Goal: Information Seeking & Learning: Learn about a topic

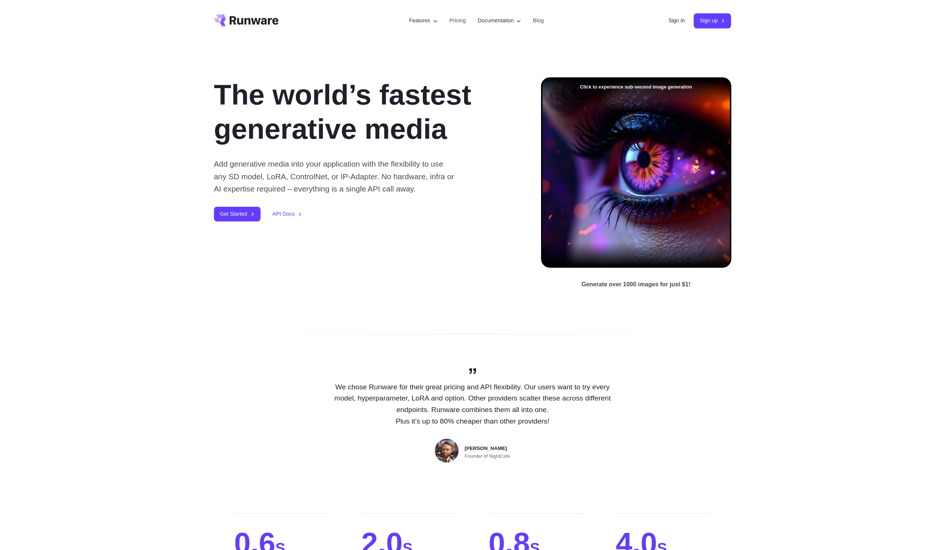
click at [473, 221] on div "The world’s fastest generative media Add generative media into your application…" at bounding box center [365, 149] width 303 height 144
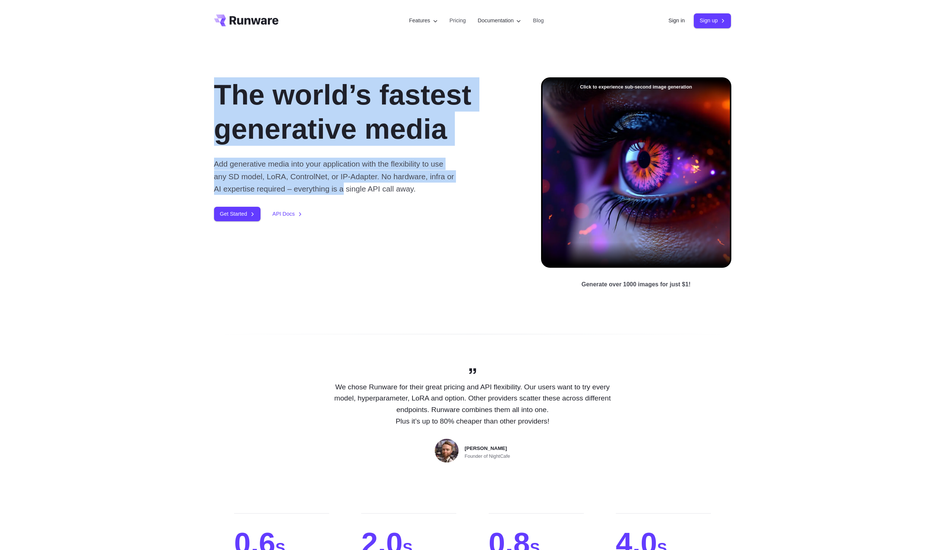
drag, startPoint x: 408, startPoint y: 182, endPoint x: 208, endPoint y: 46, distance: 242.2
click at [208, 46] on div "The world’s fastest generative media Add generative media into your application…" at bounding box center [472, 183] width 945 height 283
click at [199, 49] on div "The world’s fastest generative media Add generative media into your application…" at bounding box center [472, 183] width 945 height 283
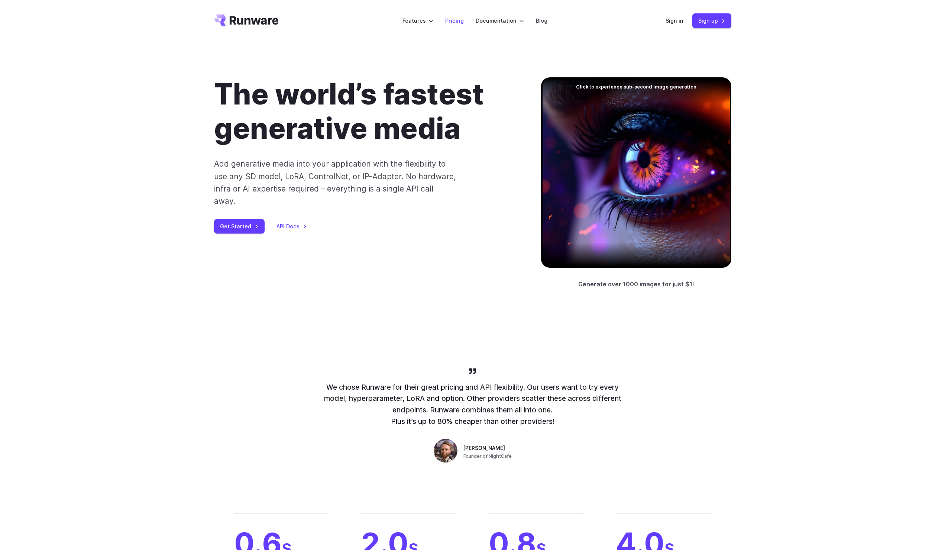
click at [450, 24] on link "Pricing" at bounding box center [454, 20] width 19 height 9
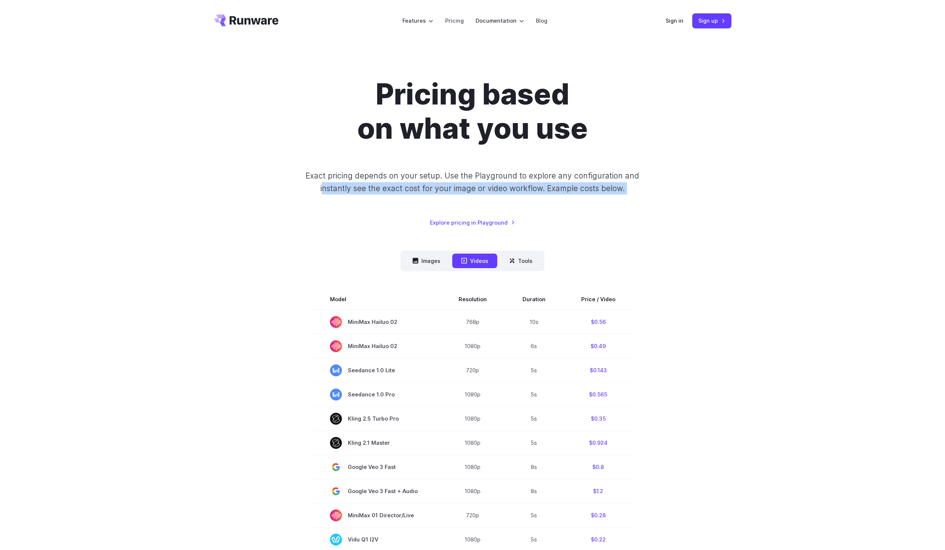
drag, startPoint x: 553, startPoint y: 335, endPoint x: 766, endPoint y: 442, distance: 238.1
click at [766, 442] on div "Pricing based on what you use Exact pricing depends on your setup. Use the Play…" at bounding box center [472, 464] width 945 height 845
click at [778, 450] on div "Pricing based on what you use Exact pricing depends on your setup. Use the Play…" at bounding box center [472, 464] width 945 height 845
drag, startPoint x: 764, startPoint y: 446, endPoint x: 287, endPoint y: 310, distance: 496.8
click at [289, 311] on div "Pricing based on what you use Exact pricing depends on your setup. Use the Play…" at bounding box center [472, 464] width 945 height 845
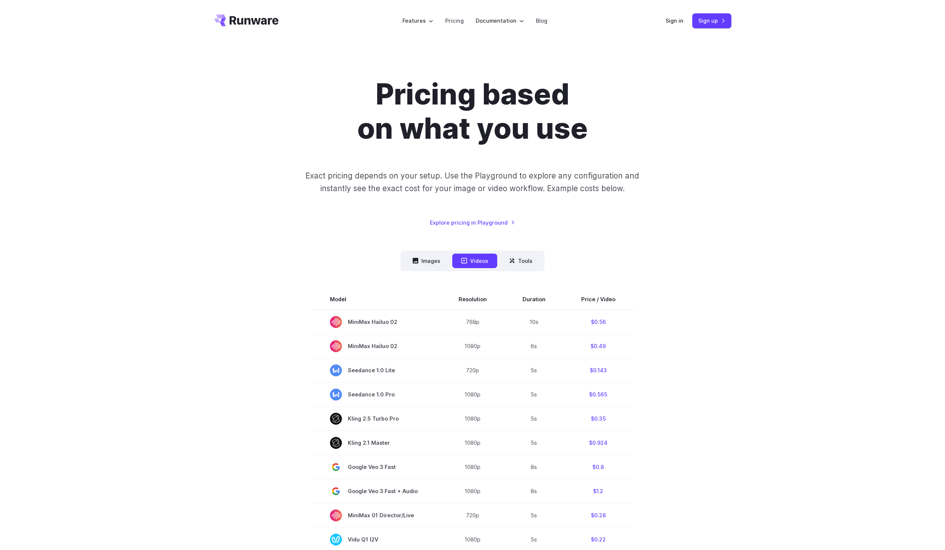
click at [287, 309] on section "Model Resolution Duration Price / Video MiniMax Hailuo 02 768p 10s $0.56 MiniMa…" at bounding box center [472, 553] width 517 height 528
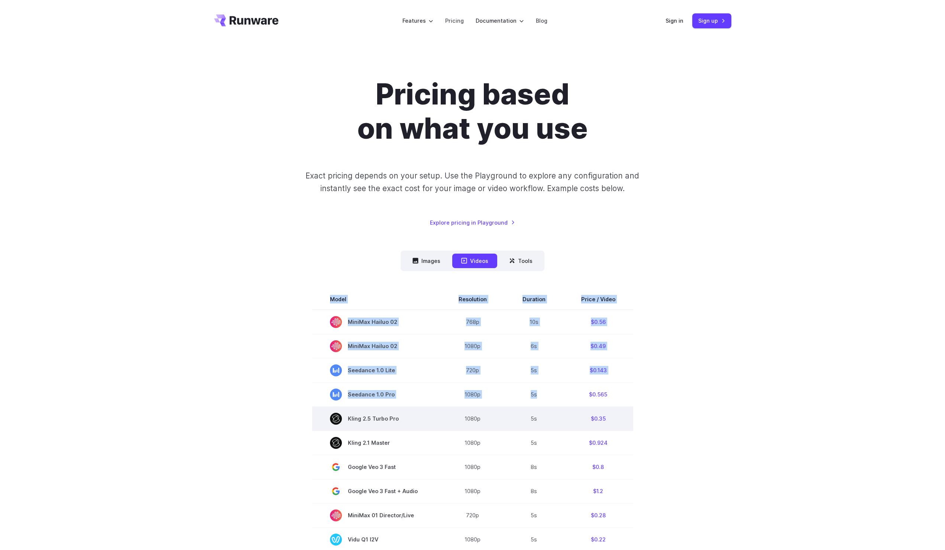
drag, startPoint x: 287, startPoint y: 309, endPoint x: 628, endPoint y: 420, distance: 359.2
click at [628, 420] on section "Model Resolution Duration Price / Video MiniMax Hailuo 02 768p 10s $0.56 MiniMa…" at bounding box center [472, 553] width 517 height 528
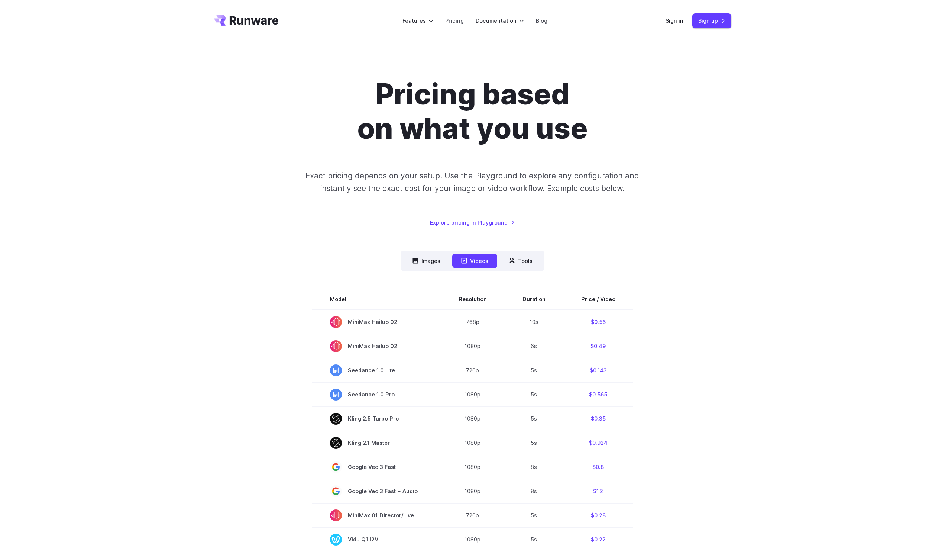
click at [694, 446] on section "Model Resolution Duration Price / Video MiniMax Hailuo 02 768p 10s $0.56 MiniMa…" at bounding box center [472, 553] width 517 height 528
drag, startPoint x: 480, startPoint y: 379, endPoint x: 299, endPoint y: 328, distance: 188.4
click at [303, 330] on section "Model Resolution Duration Price / Video MiniMax Hailuo 02 768p 10s $0.56 MiniMa…" at bounding box center [472, 553] width 517 height 528
click at [299, 328] on section "Model Resolution Duration Price / Video MiniMax Hailuo 02 768p 10s $0.56 MiniMa…" at bounding box center [472, 553] width 517 height 528
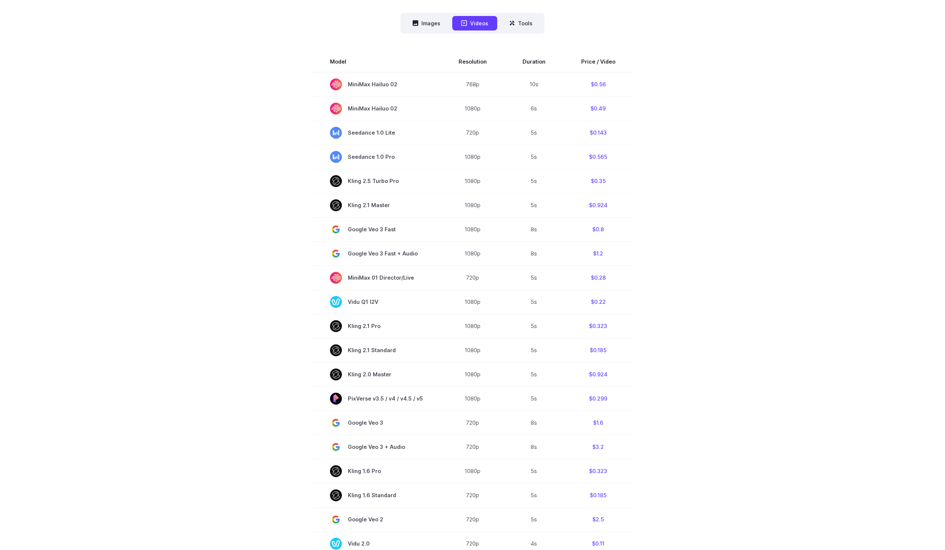
scroll to position [248, 0]
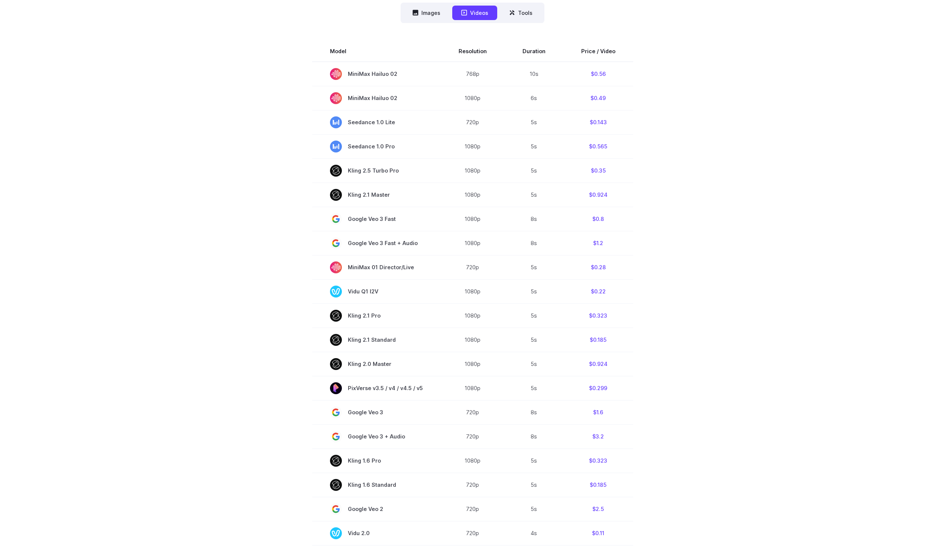
drag, startPoint x: 298, startPoint y: 323, endPoint x: 767, endPoint y: 429, distance: 481.0
click at [767, 429] on div "Pricing based on what you use Exact pricing depends on your setup. Use the Play…" at bounding box center [472, 216] width 945 height 845
click at [774, 433] on div "Pricing based on what you use Exact pricing depends on your setup. Use the Play…" at bounding box center [472, 216] width 945 height 845
drag, startPoint x: 671, startPoint y: 391, endPoint x: 272, endPoint y: 239, distance: 426.4
click at [300, 249] on section "Model Resolution Duration Price / Video MiniMax Hailuo 02 768p 10s $0.56 MiniMa…" at bounding box center [472, 305] width 517 height 528
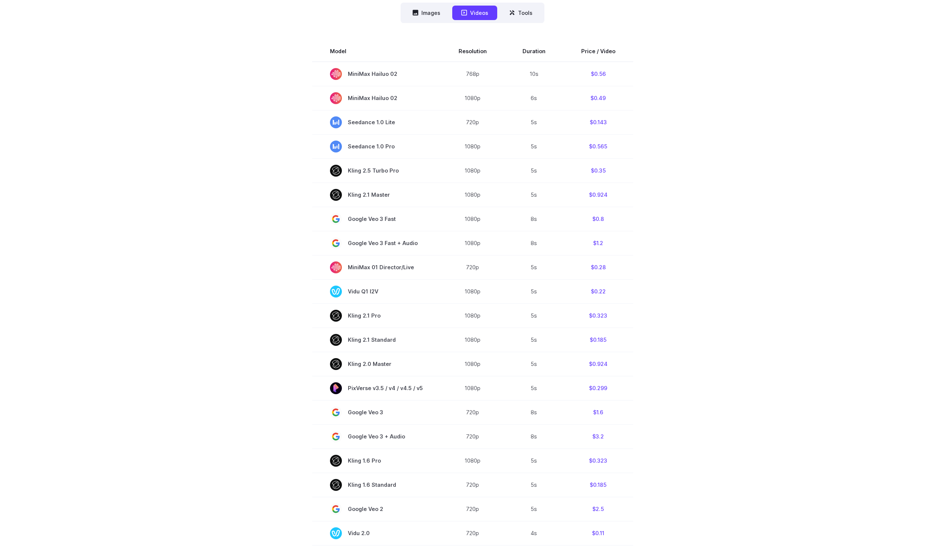
click at [263, 236] on section "Model Resolution Duration Price / Video MiniMax Hailuo 02 768p 10s $0.56 MiniMa…" at bounding box center [472, 305] width 517 height 528
click at [368, 156] on td "Seedance 1.0 Pro" at bounding box center [376, 146] width 129 height 24
click at [688, 320] on section "Model Resolution Duration Price / Video MiniMax Hailuo 02 768p 10s $0.56 MiniMa…" at bounding box center [472, 305] width 517 height 528
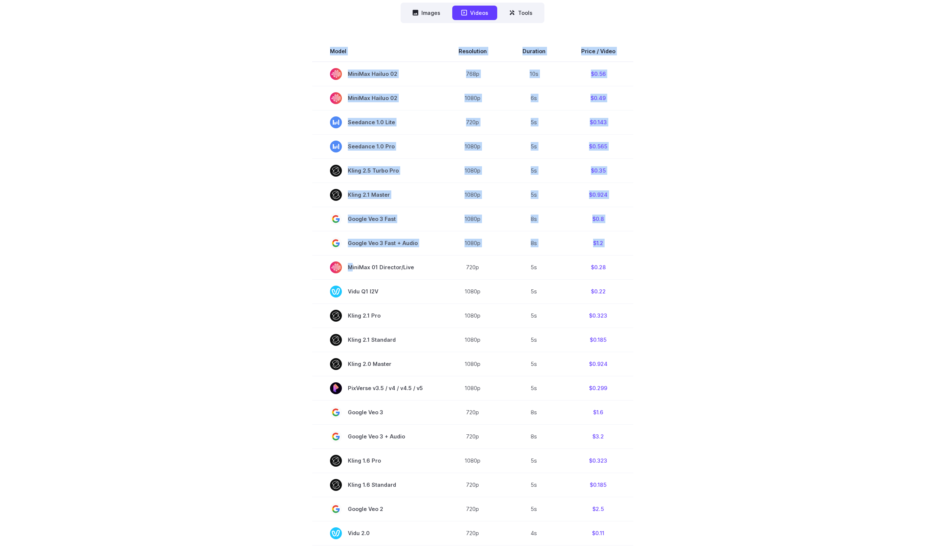
drag, startPoint x: 541, startPoint y: 297, endPoint x: 291, endPoint y: 256, distance: 253.9
click at [304, 257] on section "Model Resolution Duration Price / Video MiniMax Hailuo 02 768p 10s $0.56 MiniMa…" at bounding box center [472, 305] width 517 height 528
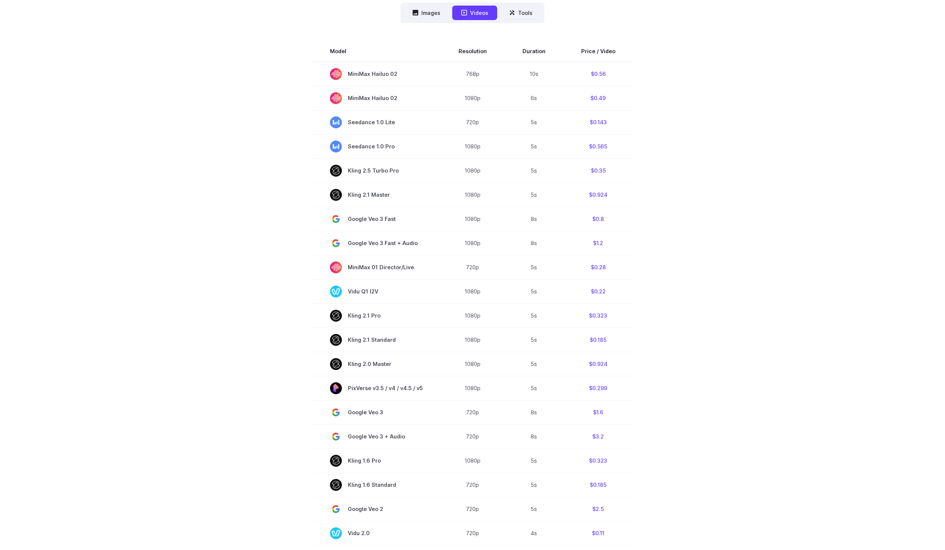
click at [255, 255] on section "Model Resolution Duration Price / Video MiniMax Hailuo 02 768p 10s $0.56 MiniMa…" at bounding box center [472, 305] width 517 height 528
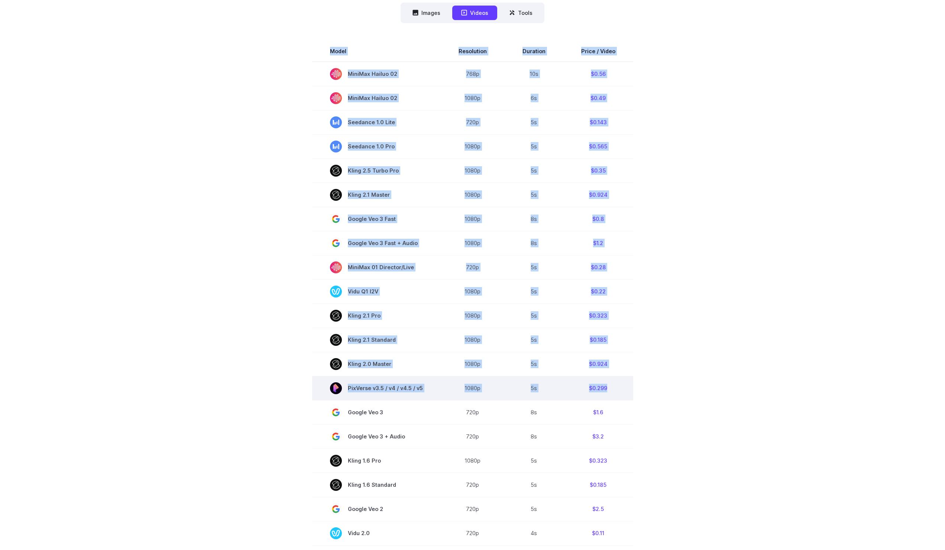
drag, startPoint x: 255, startPoint y: 255, endPoint x: 622, endPoint y: 383, distance: 388.6
click at [614, 378] on section "Model Resolution Duration Price / Video MiniMax Hailuo 02 768p 10s $0.56 MiniMa…" at bounding box center [472, 305] width 517 height 528
click at [622, 383] on td "$0.299" at bounding box center [599, 388] width 70 height 24
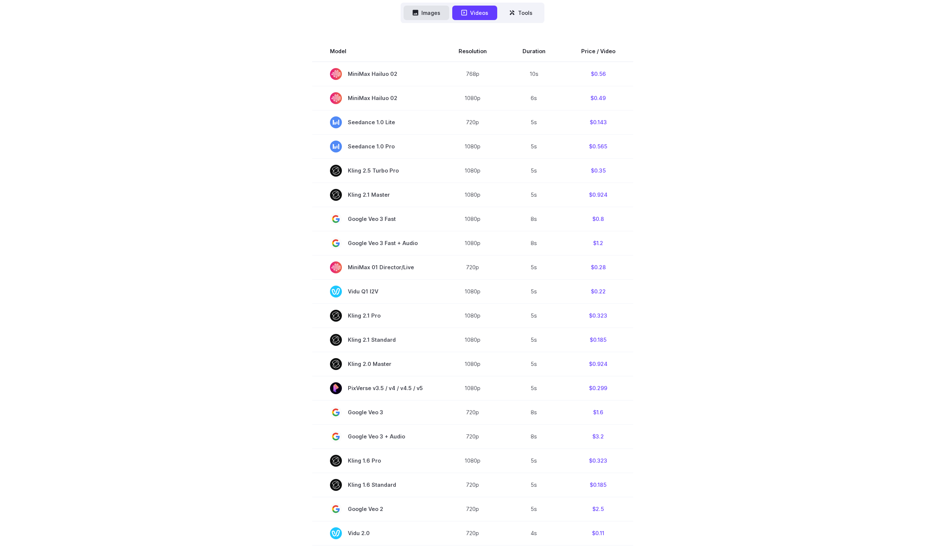
click at [421, 11] on button "Images" at bounding box center [427, 13] width 46 height 14
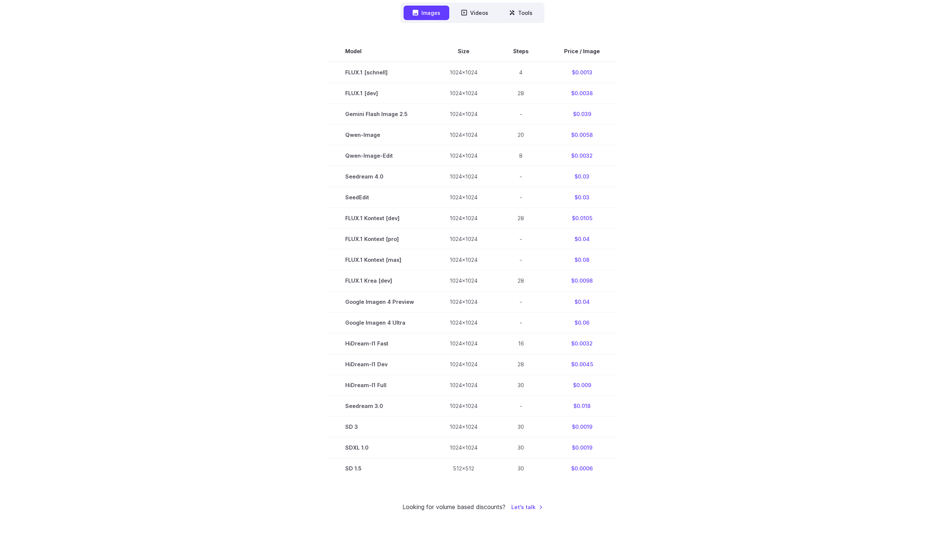
drag, startPoint x: 458, startPoint y: 99, endPoint x: 644, endPoint y: 408, distance: 360.9
click at [626, 362] on section "Model Size Steps Price / Image FLUX.1 [[PERSON_NAME]] 1024x1024 4 $0.0013 FLUX.…" at bounding box center [472, 260] width 517 height 438
click at [648, 443] on section "Model Size Steps Price / Image FLUX.1 [[PERSON_NAME]] 1024x1024 4 $0.0013 FLUX.…" at bounding box center [472, 260] width 517 height 438
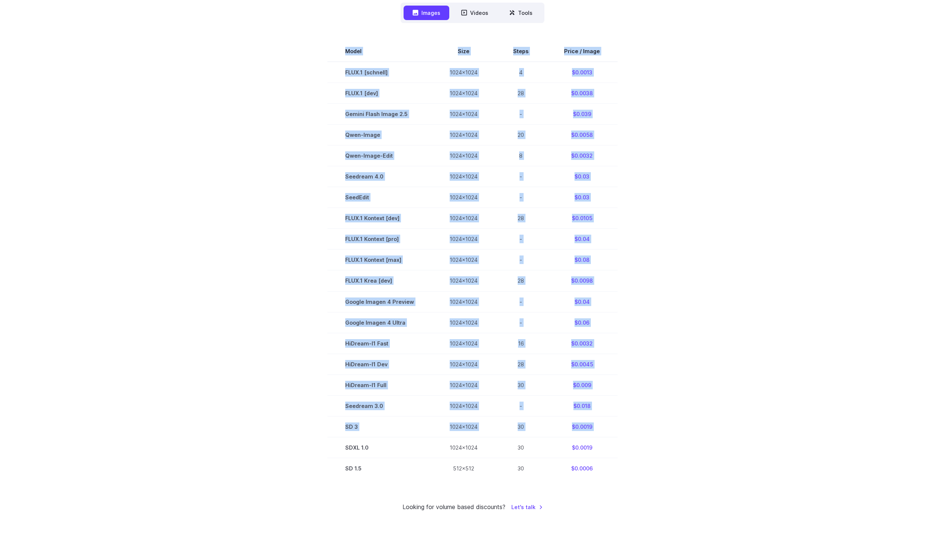
drag, startPoint x: 618, startPoint y: 471, endPoint x: 276, endPoint y: 435, distance: 343.9
click at [291, 439] on section "Model Size Steps Price / Image FLUX.1 [[PERSON_NAME]] 1024x1024 4 $0.0013 FLUX.…" at bounding box center [472, 260] width 517 height 438
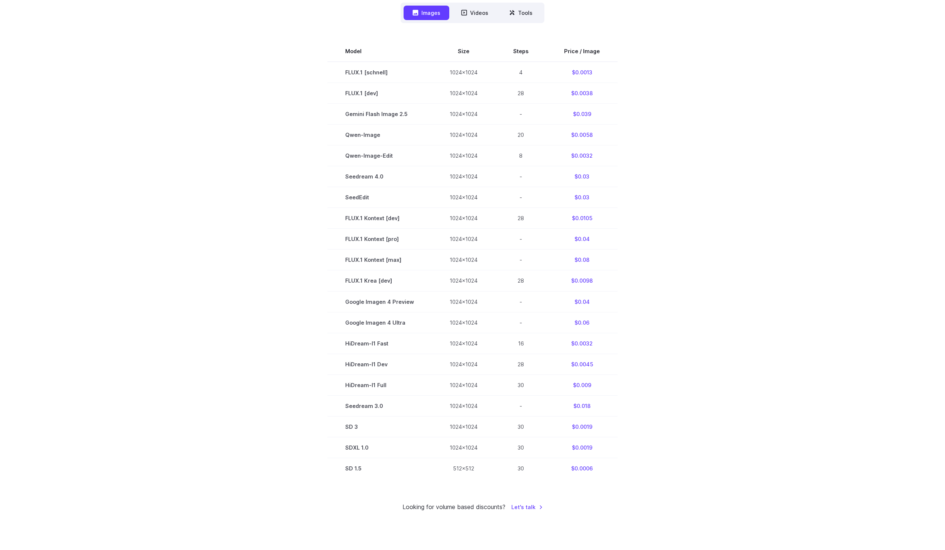
click at [276, 435] on section "Model Size Steps Price / Image FLUX.1 [[PERSON_NAME]] 1024x1024 4 $0.0013 FLUX.…" at bounding box center [472, 260] width 517 height 438
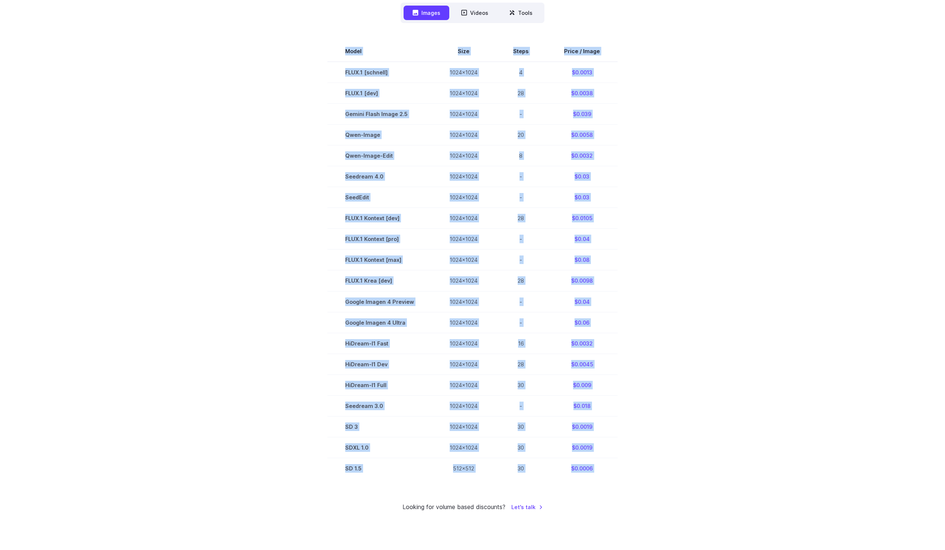
drag, startPoint x: 276, startPoint y: 435, endPoint x: 313, endPoint y: 504, distance: 78.8
click at [313, 505] on div "Pricing based on what you use Exact pricing depends on your setup. Use the Play…" at bounding box center [472, 170] width 517 height 683
click at [313, 504] on div "Looking for volume based discounts? Let's talk" at bounding box center [472, 507] width 517 height 10
click at [312, 495] on div "Pricing based on what you use Exact pricing depends on your setup. Use the Play…" at bounding box center [472, 170] width 517 height 683
drag, startPoint x: 312, startPoint y: 495, endPoint x: 312, endPoint y: 380, distance: 115.6
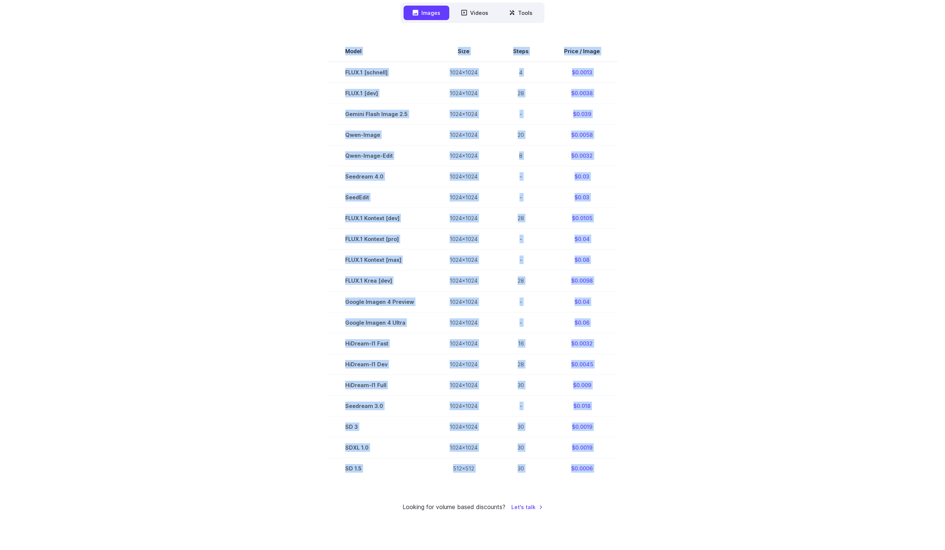
click at [312, 380] on div "Pricing based on what you use Exact pricing depends on your setup. Use the Play…" at bounding box center [472, 170] width 517 height 683
click at [311, 380] on section "Model Size Steps Price / Image FLUX.1 [[PERSON_NAME]] 1024x1024 4 $0.0013 FLUX.…" at bounding box center [472, 260] width 517 height 438
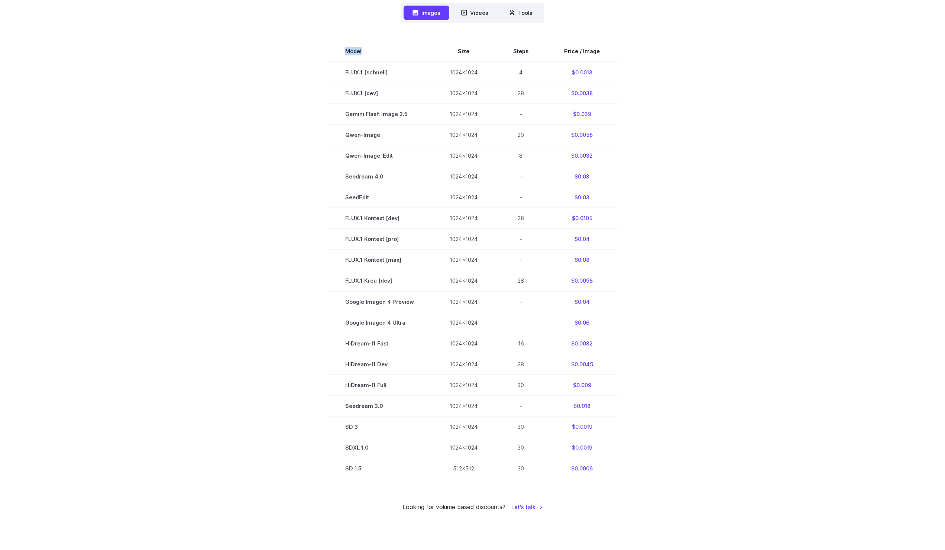
click at [311, 380] on section "Model Size Steps Price / Image FLUX.1 [[PERSON_NAME]] 1024x1024 4 $0.0013 FLUX.…" at bounding box center [472, 260] width 517 height 438
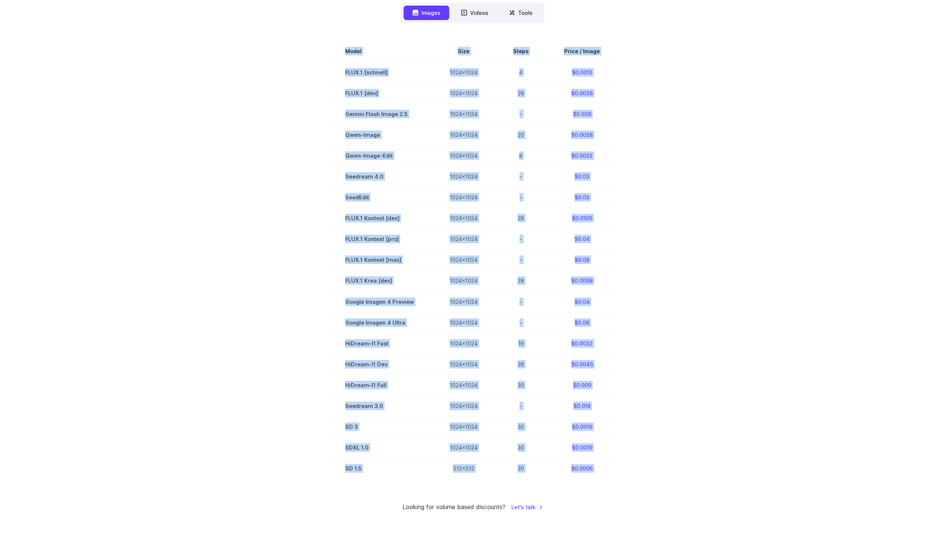
drag, startPoint x: 326, startPoint y: 470, endPoint x: 321, endPoint y: 483, distance: 14.5
click at [322, 483] on div "Pricing based on what you use Exact pricing depends on your setup. Use the Play…" at bounding box center [472, 170] width 517 height 683
click at [321, 483] on div "Pricing based on what you use Exact pricing depends on your setup. Use the Play…" at bounding box center [472, 170] width 517 height 683
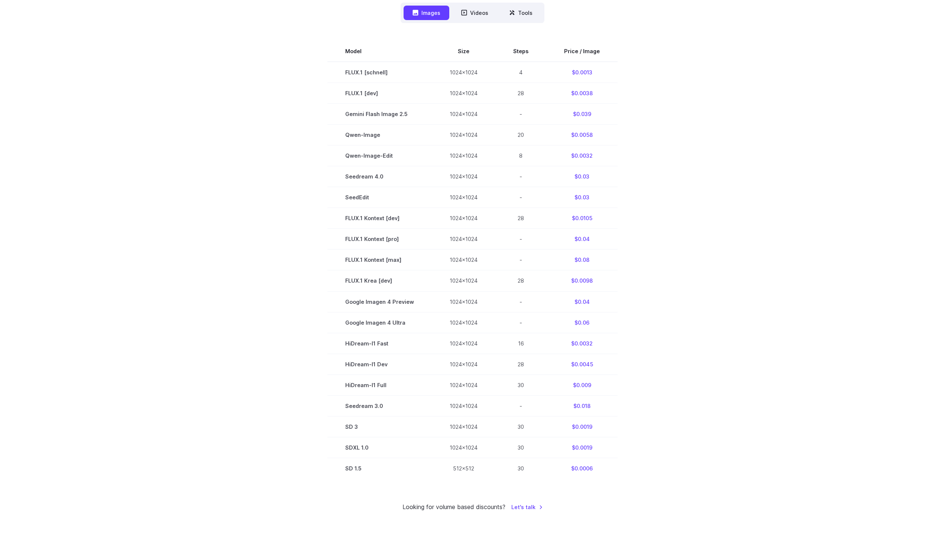
drag, startPoint x: 321, startPoint y: 485, endPoint x: 322, endPoint y: 369, distance: 116.0
click at [322, 370] on div "Pricing based on what you use Exact pricing depends on your setup. Use the Play…" at bounding box center [472, 170] width 517 height 683
click at [322, 369] on section "Model Size Steps Price / Image FLUX.1 [[PERSON_NAME]] 1024x1024 4 $0.0013 FLUX.…" at bounding box center [472, 260] width 517 height 438
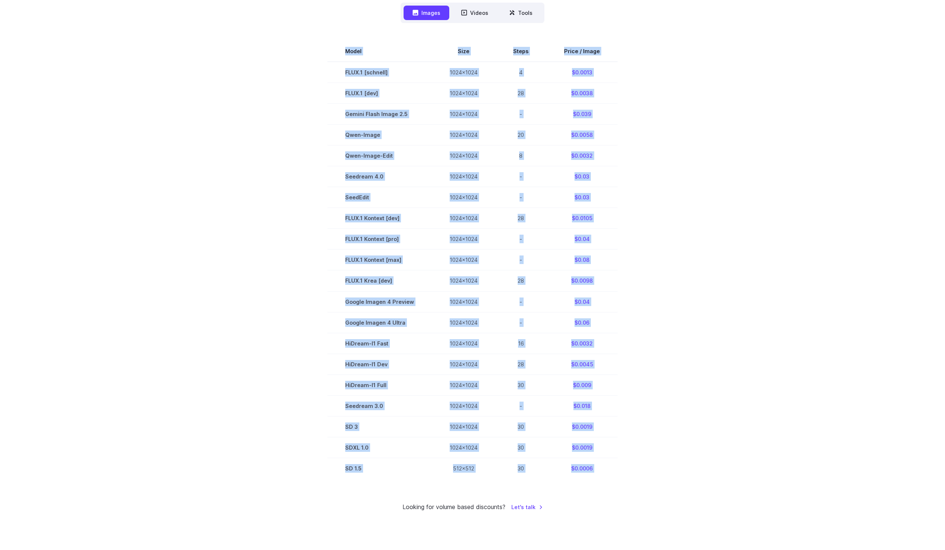
drag, startPoint x: 322, startPoint y: 369, endPoint x: 659, endPoint y: 481, distance: 355.1
click at [659, 481] on div "Pricing based on what you use Exact pricing depends on your setup. Use the Play…" at bounding box center [472, 170] width 517 height 683
click at [659, 480] on div "Pricing based on what you use Exact pricing depends on your setup. Use the Play…" at bounding box center [472, 170] width 517 height 683
click at [245, 361] on section "Model Size Steps Price / Image FLUX.1 [[PERSON_NAME]] 1024x1024 4 $0.0013 FLUX.…" at bounding box center [472, 260] width 517 height 438
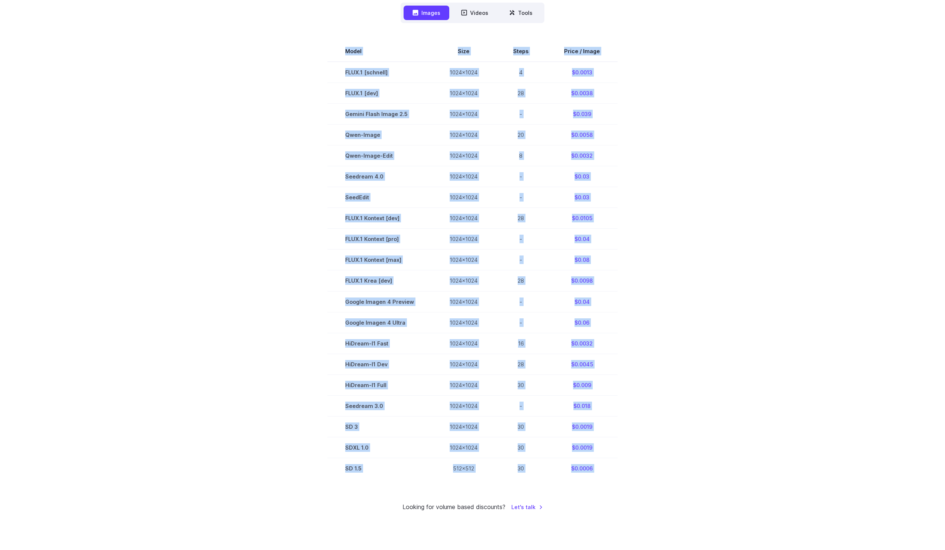
click at [245, 361] on section "Model Size Steps Price / Image FLUX.1 [[PERSON_NAME]] 1024x1024 4 $0.0013 FLUX.…" at bounding box center [472, 260] width 517 height 438
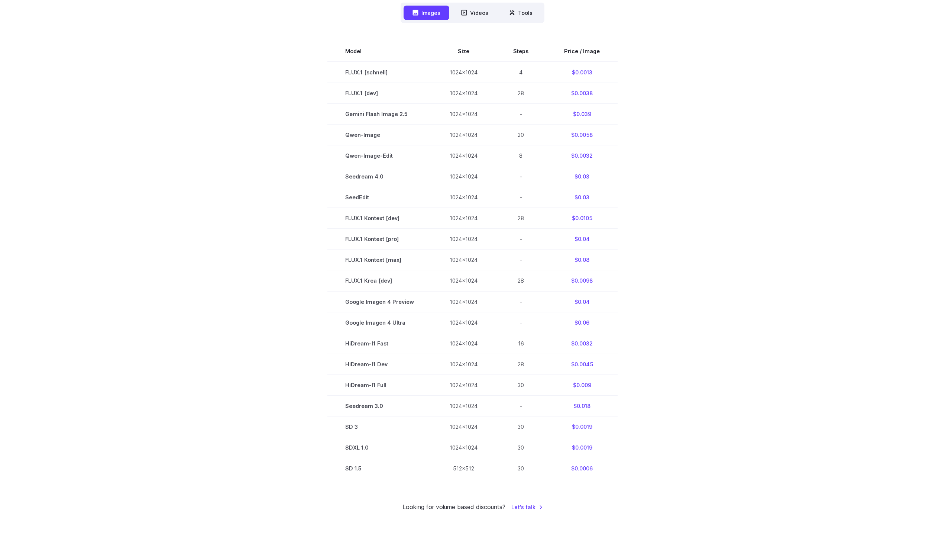
drag, startPoint x: 572, startPoint y: 416, endPoint x: 652, endPoint y: 443, distance: 83.7
click at [649, 442] on section "Model Size Steps Price / Image FLUX.1 [[PERSON_NAME]] 1024x1024 4 $0.0013 FLUX.…" at bounding box center [472, 260] width 517 height 438
click at [657, 445] on section "Model Size Steps Price / Image FLUX.1 [[PERSON_NAME]] 1024x1024 4 $0.0013 FLUX.…" at bounding box center [472, 260] width 517 height 438
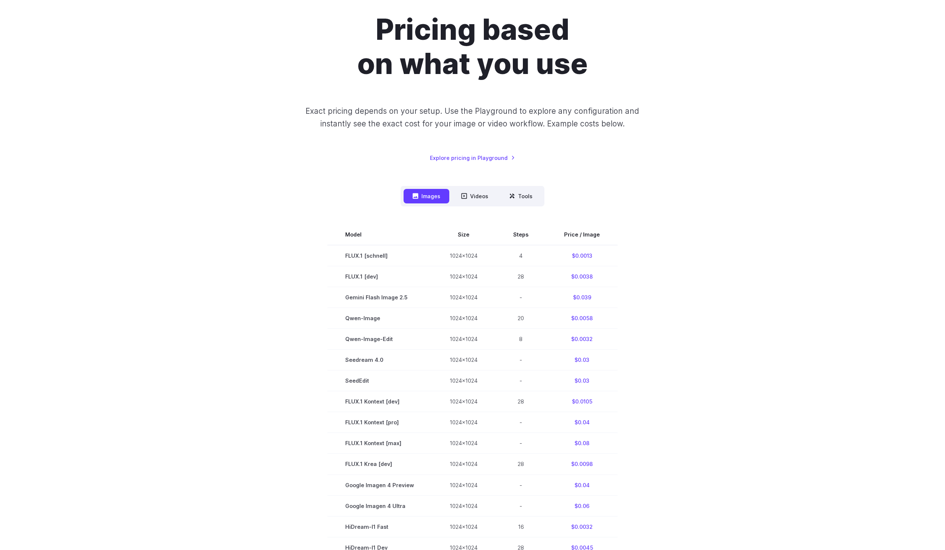
scroll to position [0, 0]
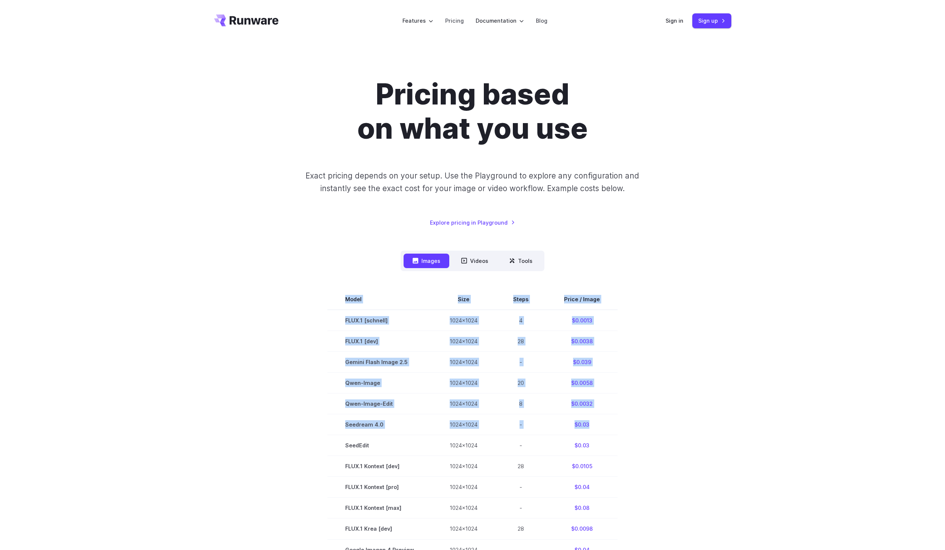
drag, startPoint x: 603, startPoint y: 421, endPoint x: 711, endPoint y: 473, distance: 119.4
click at [705, 468] on section "Model Size Steps Price / Image FLUX.1 [[PERSON_NAME]] 1024x1024 4 $0.0013 FLUX.…" at bounding box center [472, 508] width 517 height 438
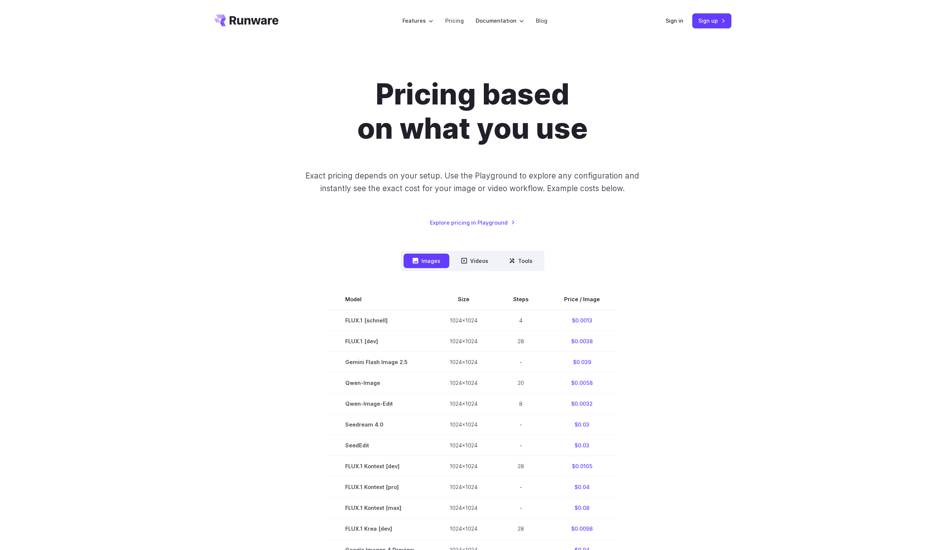
click at [711, 473] on section "Model Size Steps Price / Image FLUX.1 [[PERSON_NAME]] 1024x1024 4 $0.0013 FLUX.…" at bounding box center [472, 508] width 517 height 438
drag, startPoint x: 623, startPoint y: 443, endPoint x: 319, endPoint y: 330, distance: 324.1
click at [331, 334] on section "Model Size Steps Price / Image FLUX.1 [[PERSON_NAME]] 1024x1024 4 $0.0013 FLUX.…" at bounding box center [472, 508] width 517 height 438
click at [319, 330] on section "Model Size Steps Price / Image FLUX.1 [[PERSON_NAME]] 1024x1024 4 $0.0013 FLUX.…" at bounding box center [472, 508] width 517 height 438
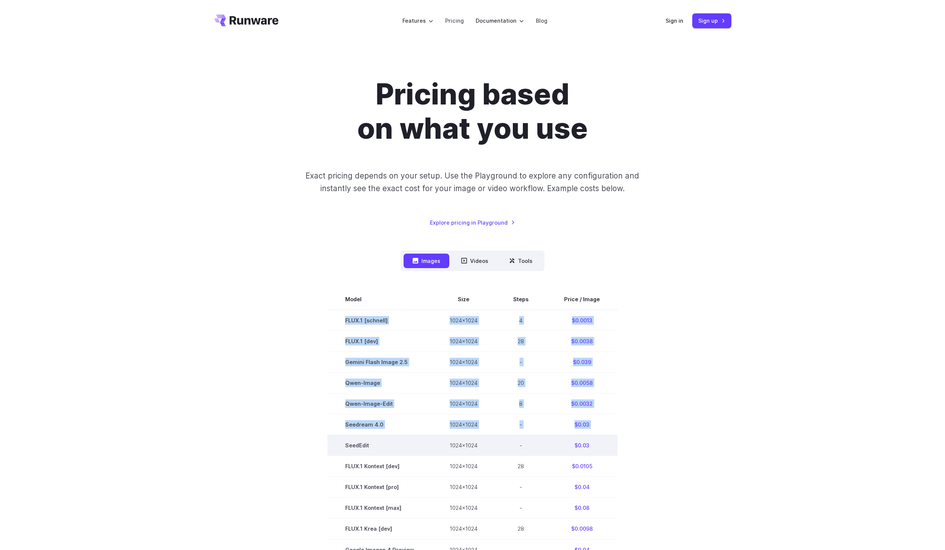
drag, startPoint x: 333, startPoint y: 310, endPoint x: 339, endPoint y: 437, distance: 127.3
click at [339, 437] on tbody "Model Size Steps Price / Image FLUX.1 [[PERSON_NAME]] 1024x1024 4 $0.0013 FLUX.…" at bounding box center [473, 508] width 290 height 438
click at [339, 437] on td "SeedEdit" at bounding box center [380, 445] width 104 height 21
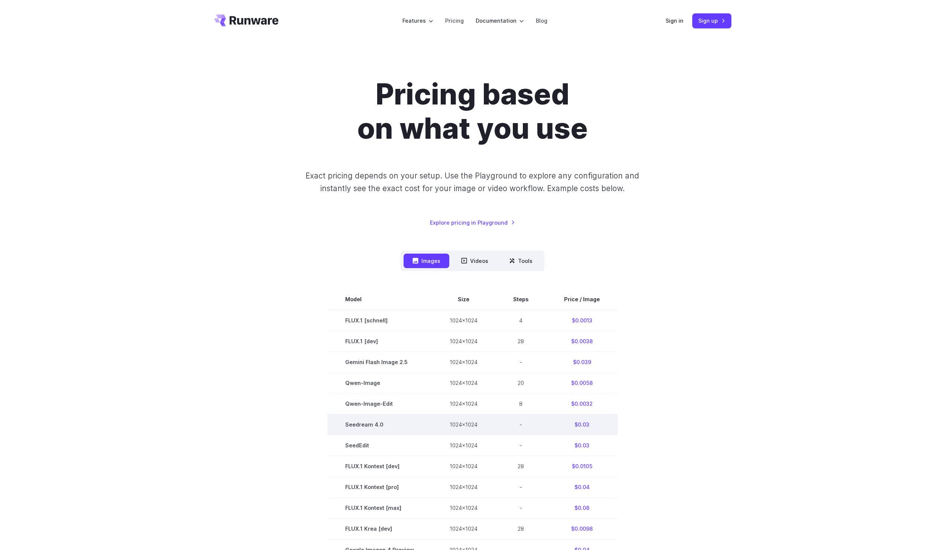
drag, startPoint x: 339, startPoint y: 423, endPoint x: 340, endPoint y: 417, distance: 6.0
click at [340, 417] on td "Seedream 4.0" at bounding box center [380, 424] width 104 height 21
drag, startPoint x: 340, startPoint y: 417, endPoint x: 339, endPoint y: 442, distance: 24.5
click at [339, 442] on tbody "Model Size Steps Price / Image FLUX.1 [[PERSON_NAME]] 1024x1024 4 $0.0013 FLUX.…" at bounding box center [473, 508] width 290 height 438
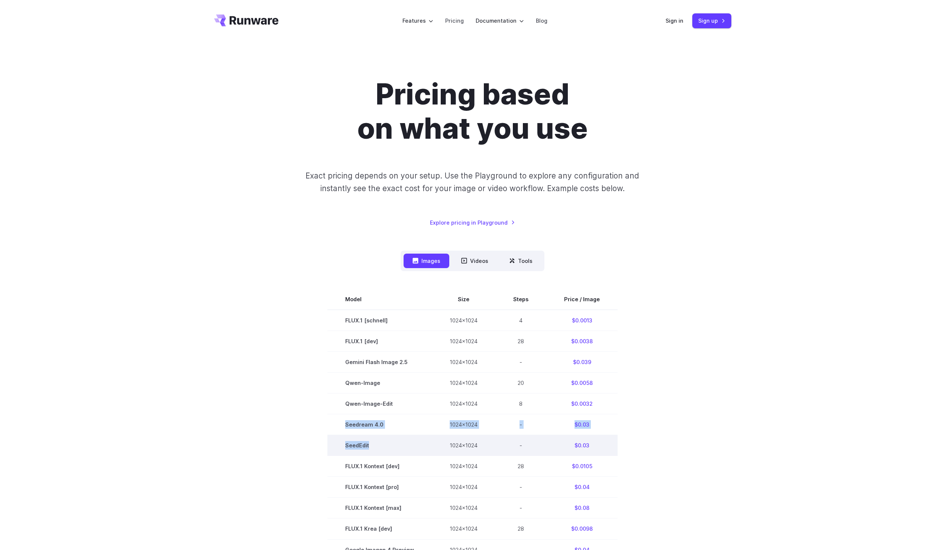
click at [339, 442] on td "SeedEdit" at bounding box center [380, 445] width 104 height 21
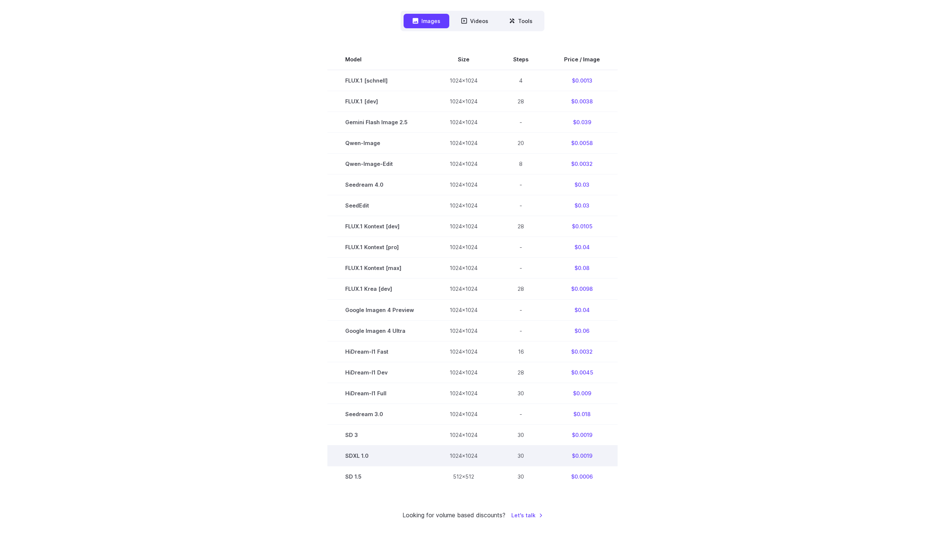
scroll to position [248, 0]
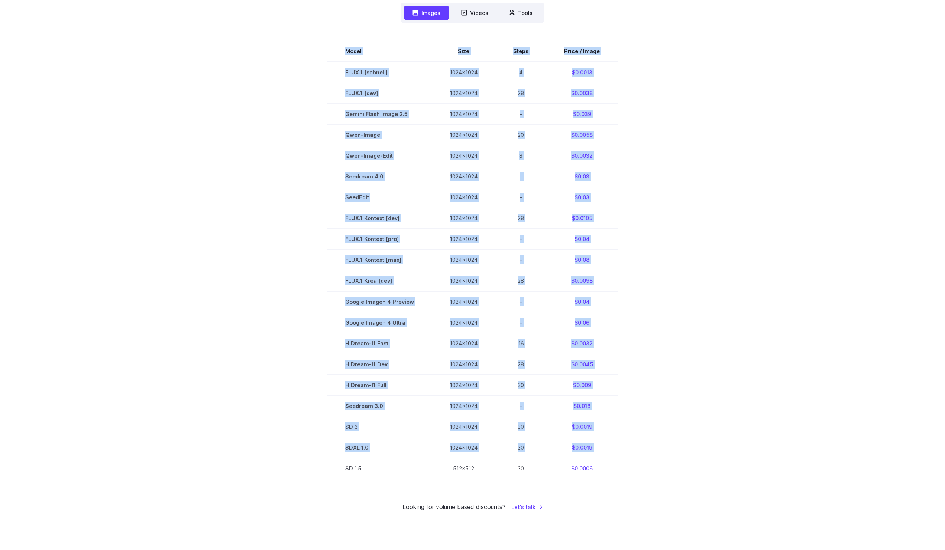
drag, startPoint x: 331, startPoint y: 478, endPoint x: 318, endPoint y: 265, distance: 213.4
click at [318, 265] on section "Model Size Steps Price / Image FLUX.1 [[PERSON_NAME]] 1024x1024 4 $0.0013 FLUX.…" at bounding box center [472, 260] width 517 height 438
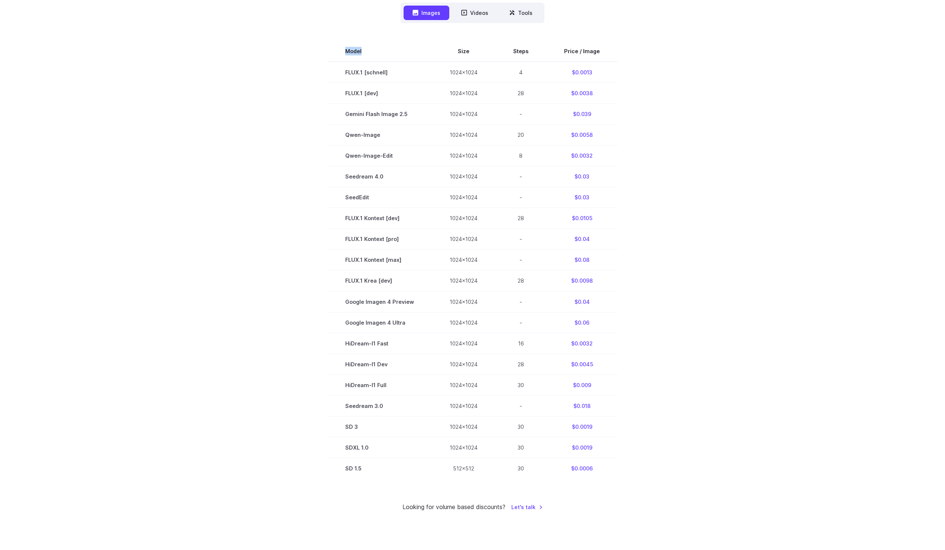
drag, startPoint x: 318, startPoint y: 265, endPoint x: 320, endPoint y: 496, distance: 231.2
click at [320, 494] on div "Pricing based on what you use Exact pricing depends on your setup. Use the Play…" at bounding box center [472, 170] width 517 height 683
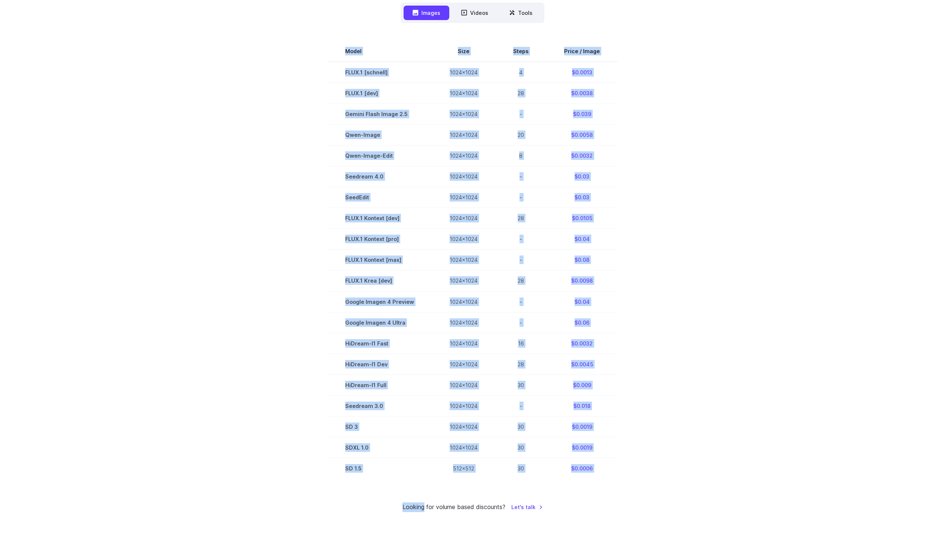
click at [320, 496] on div "Pricing based on what you use Exact pricing depends on your setup. Use the Play…" at bounding box center [472, 170] width 517 height 683
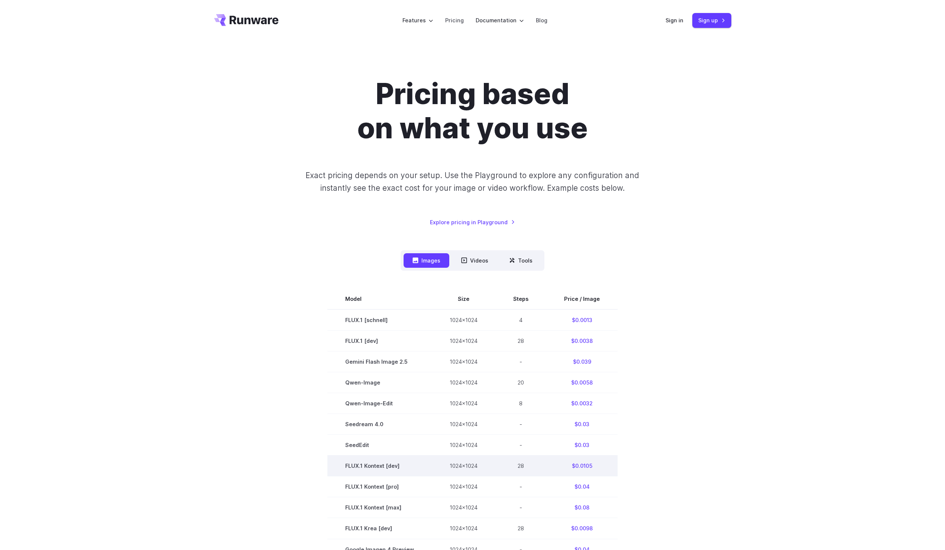
scroll to position [0, 0]
click at [673, 22] on link "Sign in" at bounding box center [675, 20] width 18 height 9
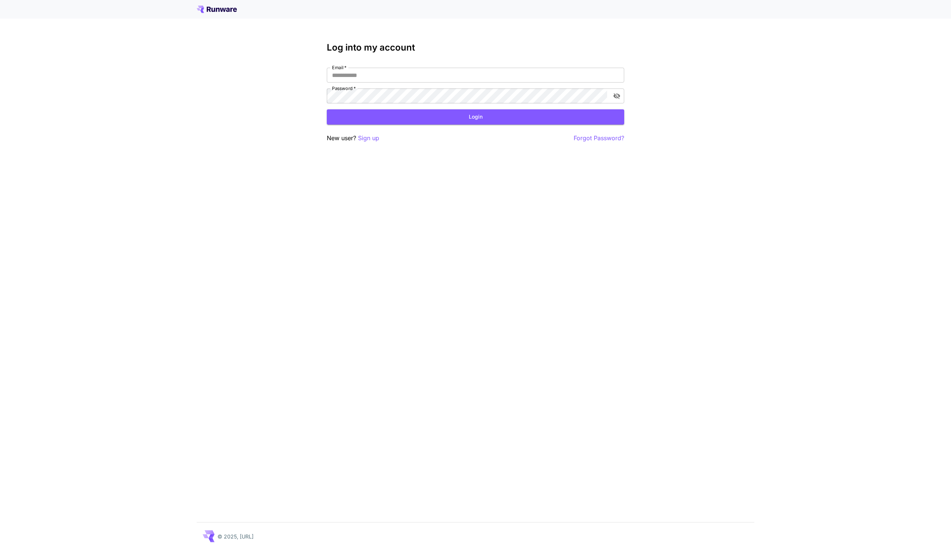
click at [212, 10] on icon at bounding box center [214, 10] width 4 height 4
